Goal: Navigation & Orientation: Find specific page/section

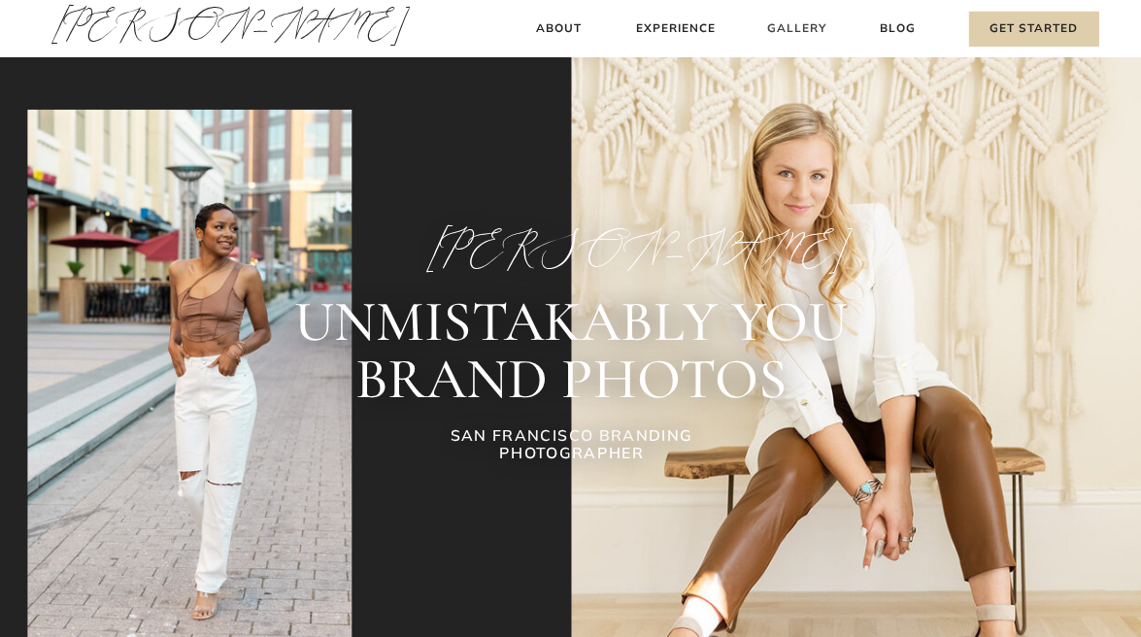
click at [805, 23] on h3 "Gallery" at bounding box center [797, 29] width 64 height 20
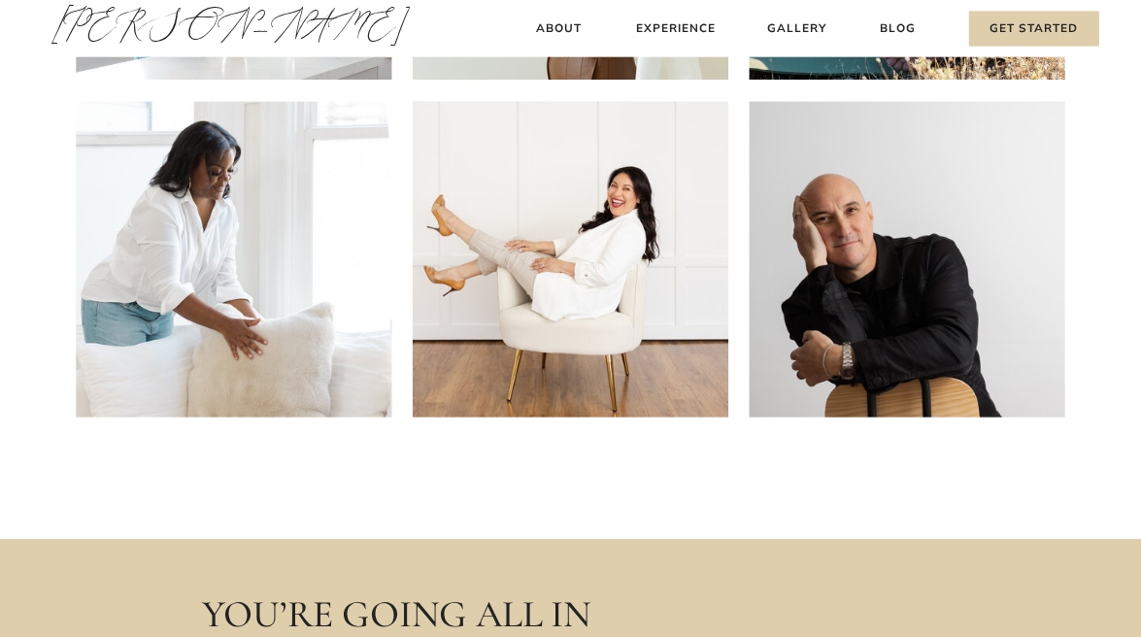
scroll to position [699, 0]
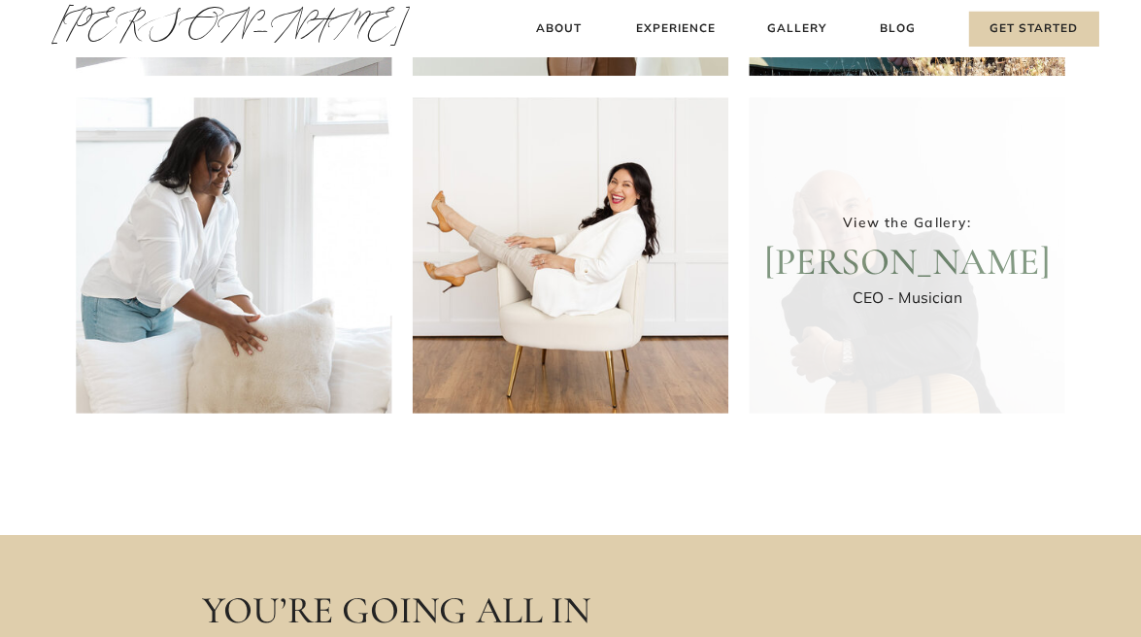
click at [912, 322] on div at bounding box center [908, 256] width 316 height 316
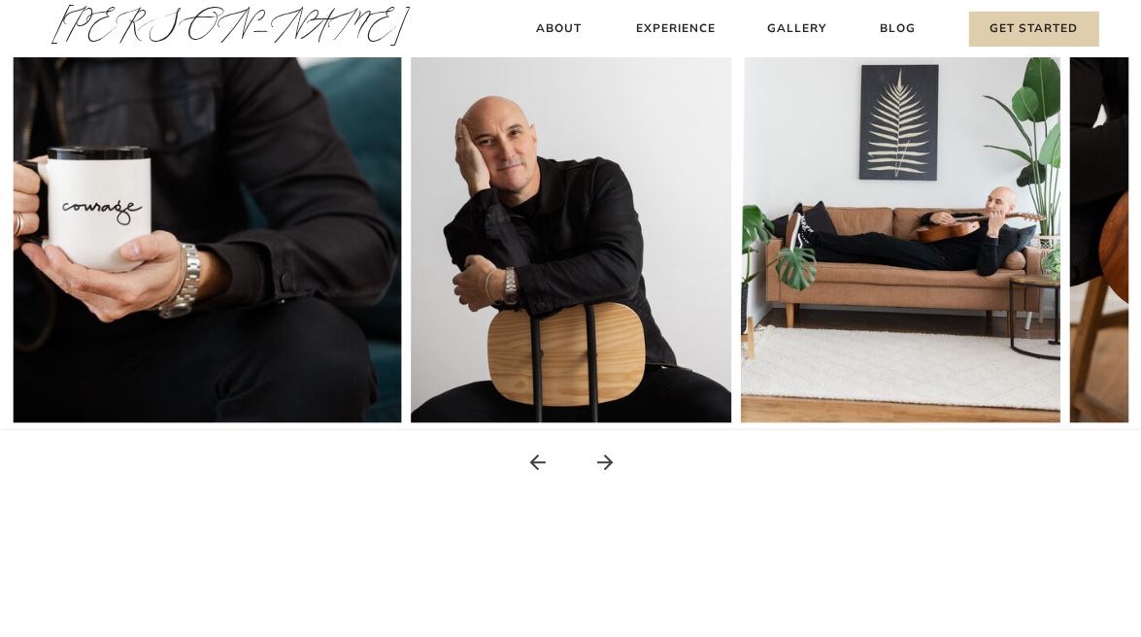
scroll to position [0, 0]
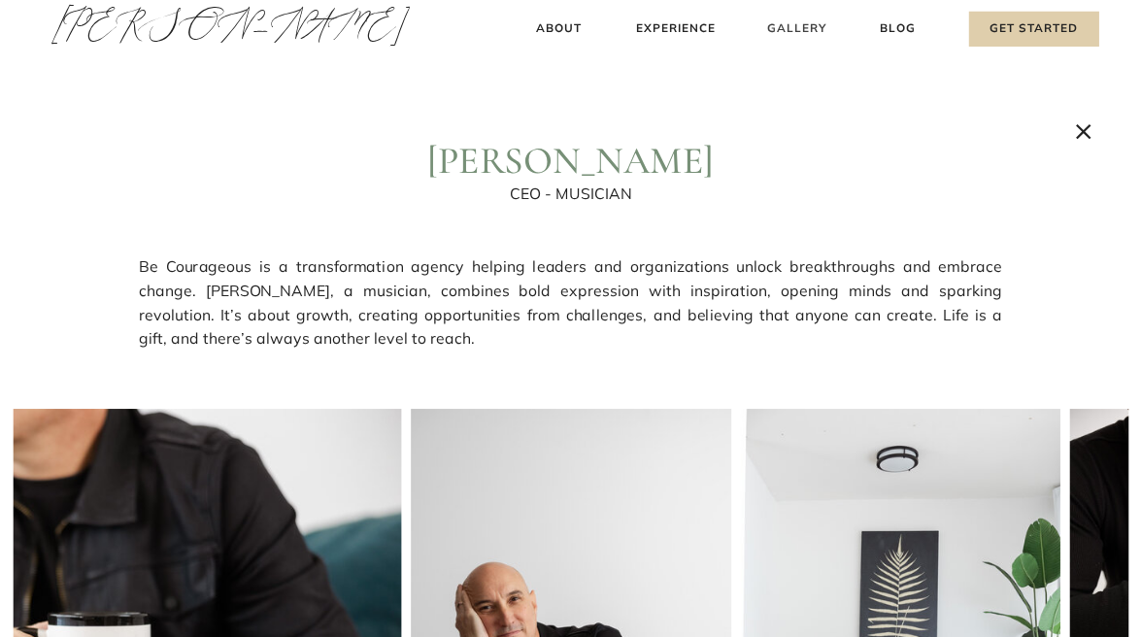
click at [804, 28] on h3 "Gallery" at bounding box center [797, 29] width 64 height 20
click at [1074, 131] on icon at bounding box center [1083, 130] width 25 height 25
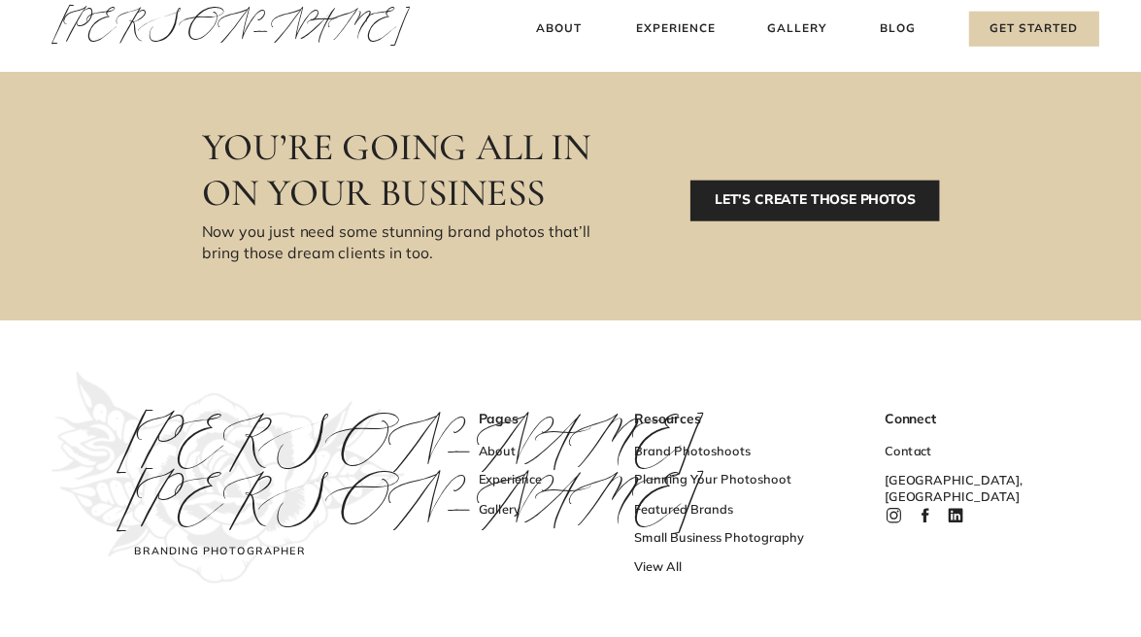
scroll to position [1165, 0]
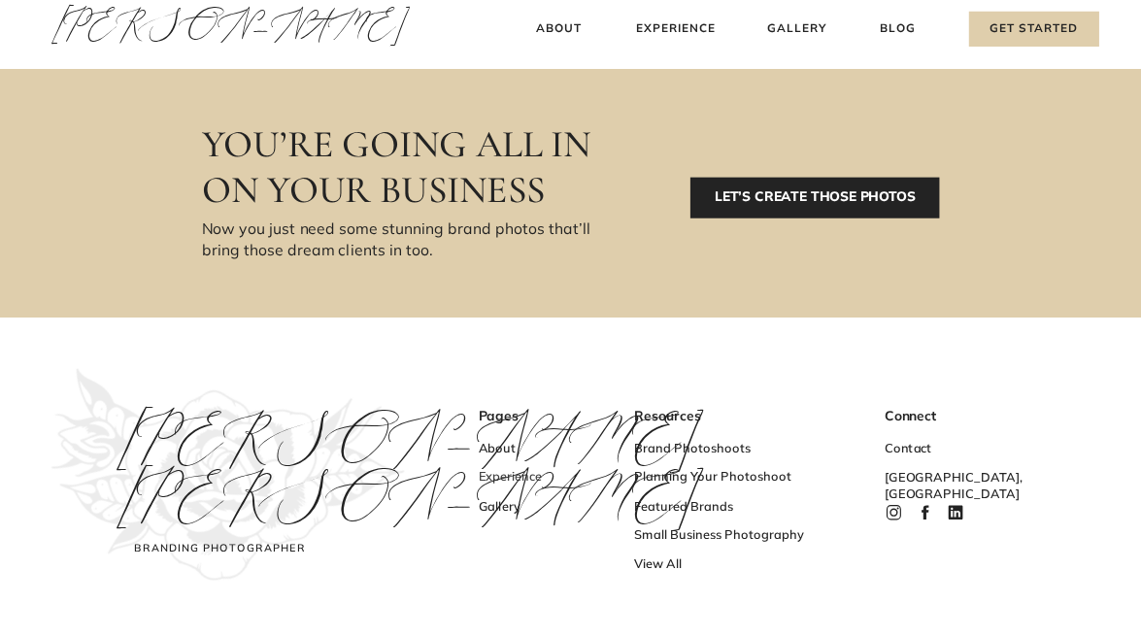
click at [504, 481] on h3 "Experience" at bounding box center [536, 479] width 114 height 20
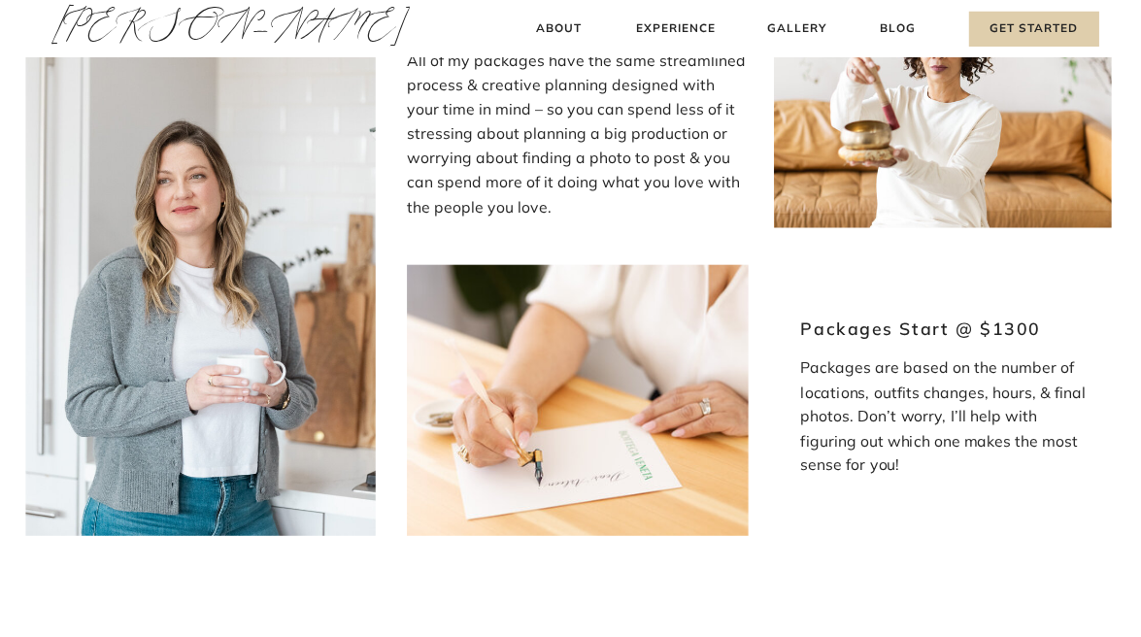
scroll to position [1631, 0]
